Goal: Task Accomplishment & Management: Manage account settings

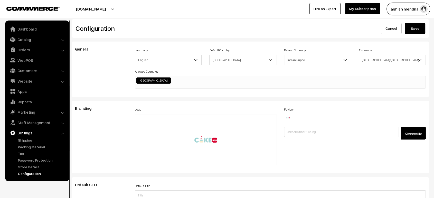
scroll to position [413, 0]
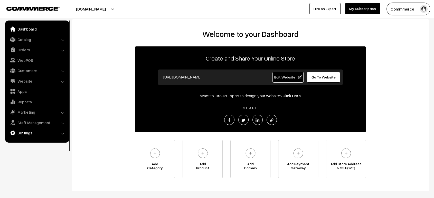
click at [45, 131] on link "Settings" at bounding box center [36, 132] width 61 height 9
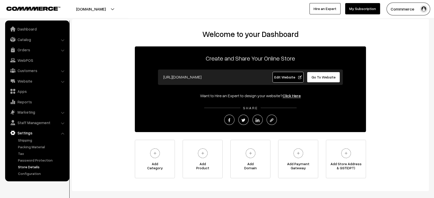
click at [37, 169] on link "Store Details" at bounding box center [42, 166] width 51 height 5
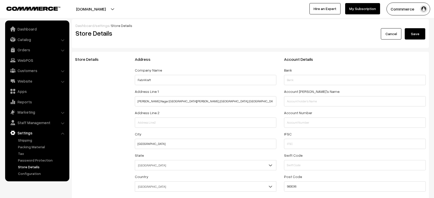
select select "99"
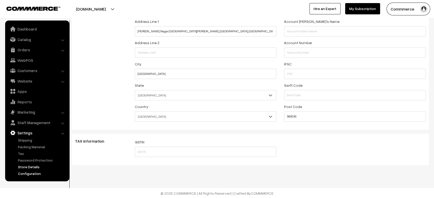
click at [31, 173] on link "Configuration" at bounding box center [42, 173] width 51 height 5
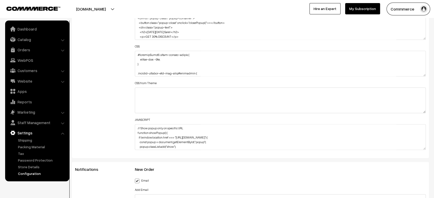
scroll to position [583, 0]
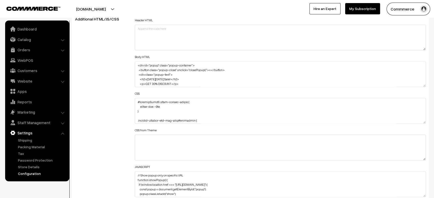
drag, startPoint x: 424, startPoint y: 120, endPoint x: 403, endPoint y: 212, distance: 93.7
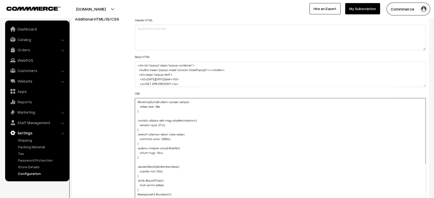
click at [137, 102] on textarea at bounding box center [280, 156] width 291 height 117
paste textarea "#productType3 #button2 { margin-top: 10px !important; }"
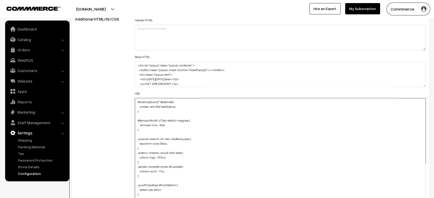
click at [138, 100] on textarea at bounding box center [280, 156] width 291 height 117
paste textarea "@media (max-width: 767px) {"
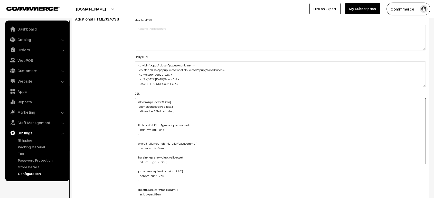
click at [136, 114] on textarea at bounding box center [280, 156] width 291 height 117
click at [144, 113] on textarea at bounding box center [280, 156] width 291 height 117
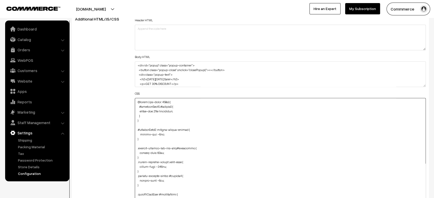
type textarea "@media (max-width: 767px) { #productType3 #button2 { margin-top: 10px !importan…"
click at [106, 113] on div "Additional HTML/JS/CSS" at bounding box center [101, 154] width 60 height 275
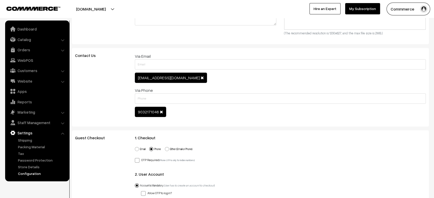
scroll to position [0, 0]
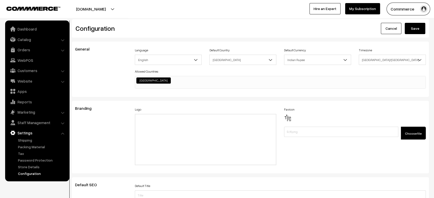
click at [423, 32] on button "Save" at bounding box center [415, 28] width 21 height 11
